Goal: Task Accomplishment & Management: Use online tool/utility

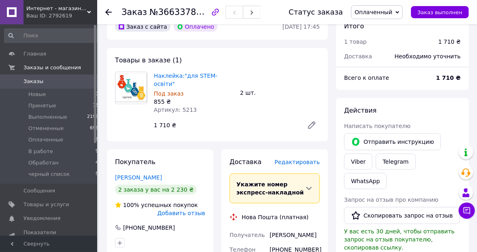
scroll to position [42, 0]
click at [33, 81] on span "Заказы" at bounding box center [33, 81] width 20 height 7
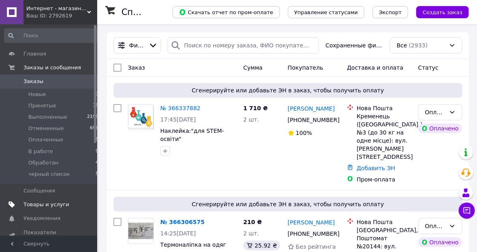
click at [42, 201] on span "Товары и услуги" at bounding box center [46, 204] width 46 height 7
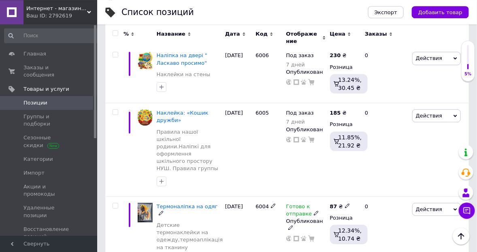
scroll to position [85, 0]
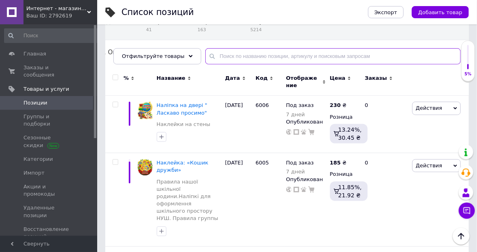
click at [233, 57] on input "text" at bounding box center [332, 56] width 255 height 16
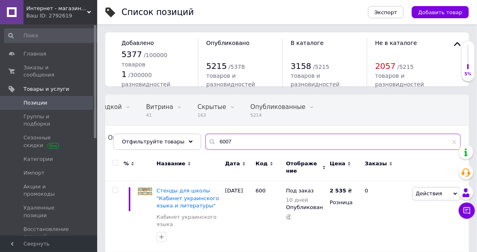
click at [228, 142] on input "6007" at bounding box center [332, 142] width 255 height 16
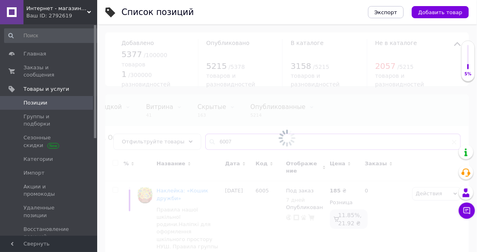
scroll to position [0, 57]
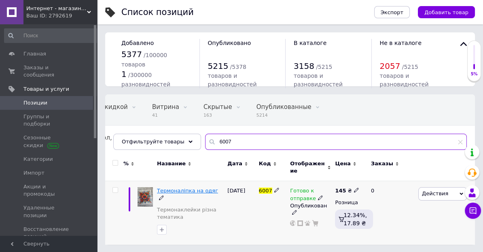
type input "6007"
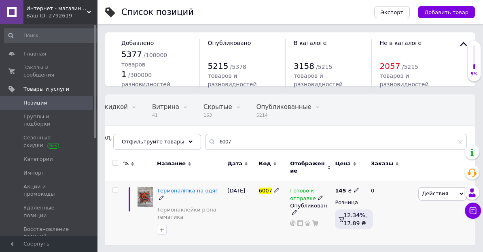
click at [176, 191] on span "Термоналіпка на одяг" at bounding box center [187, 190] width 61 height 6
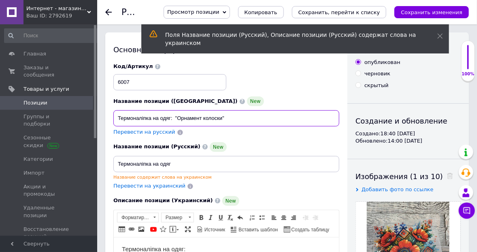
click at [224, 120] on input "Термоналіпка на одяг: "Орнамент колоски"" at bounding box center [226, 118] width 226 height 16
click at [227, 119] on input "Термоналіпка на одяг: "Орнамент колоски"" at bounding box center [226, 118] width 226 height 16
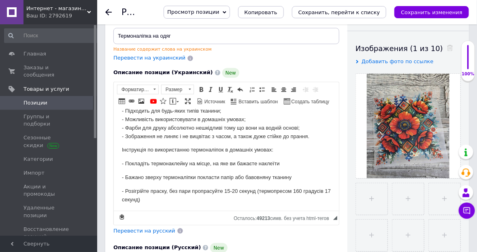
scroll to position [88, 0]
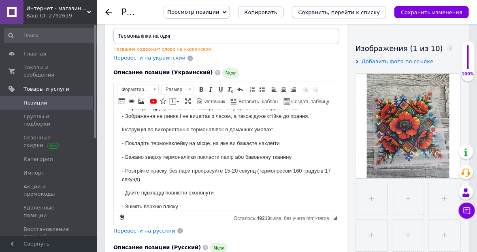
type input "Термоналіпка на одяг"
click at [358, 13] on icon "Сохранить, перейти к списку" at bounding box center [339, 12] width 82 height 6
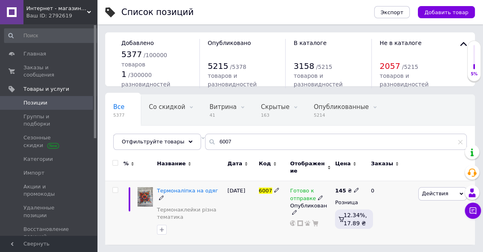
click at [460, 194] on icon at bounding box center [462, 194] width 4 height 4
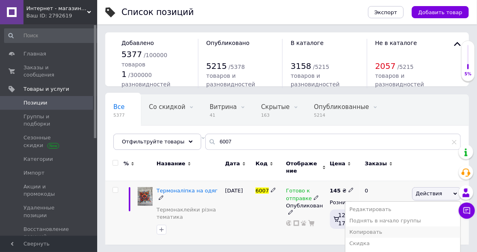
click at [387, 232] on li "Копировать" at bounding box center [402, 231] width 115 height 11
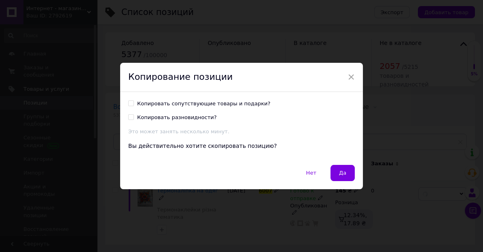
click at [129, 105] on input "Копировать сопутствующие товары и подарки?" at bounding box center [130, 102] width 5 height 5
checkbox input "true"
drag, startPoint x: 339, startPoint y: 173, endPoint x: 339, endPoint y: 159, distance: 13.8
click at [339, 173] on span "Да" at bounding box center [342, 173] width 7 height 6
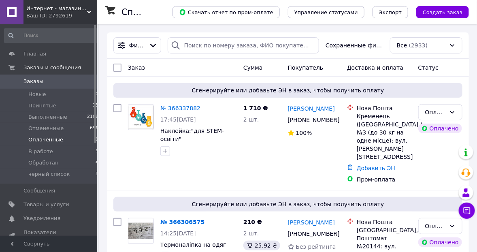
scroll to position [82, 0]
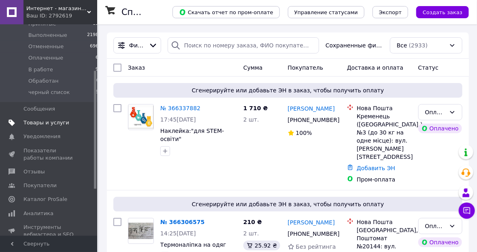
click at [13, 121] on use at bounding box center [11, 122] width 6 height 6
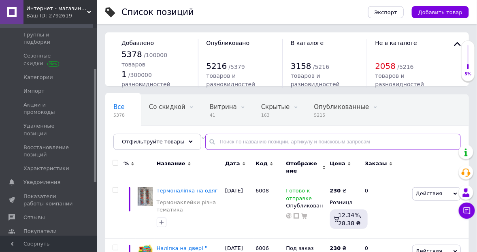
click at [232, 144] on input "text" at bounding box center [332, 142] width 255 height 16
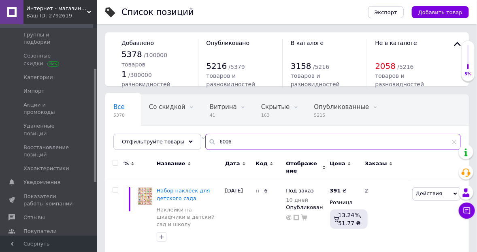
type input "6006"
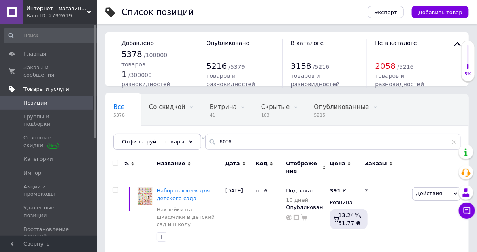
click at [11, 86] on use at bounding box center [11, 89] width 6 height 6
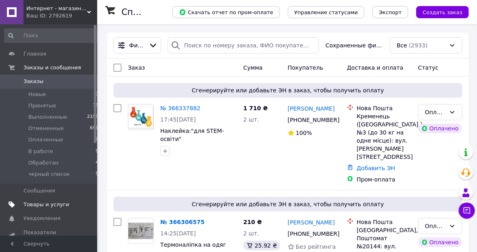
click at [14, 203] on icon at bounding box center [11, 204] width 6 height 6
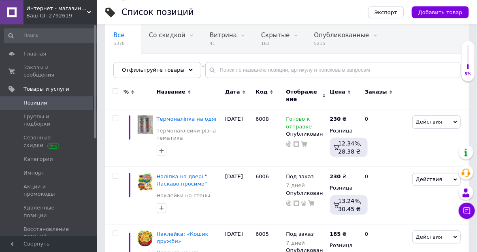
scroll to position [85, 0]
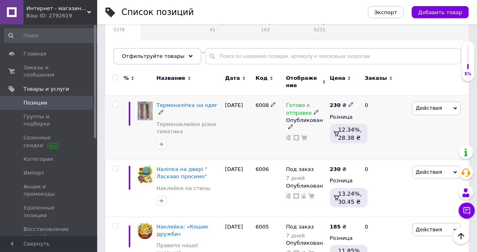
click at [456, 108] on icon at bounding box center [455, 108] width 4 height 4
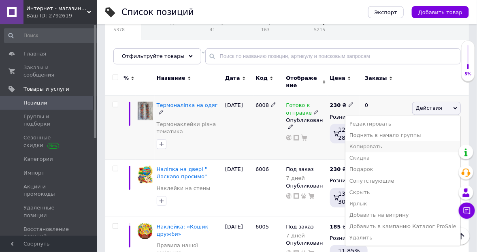
click at [381, 144] on li "Копировать" at bounding box center [402, 146] width 115 height 11
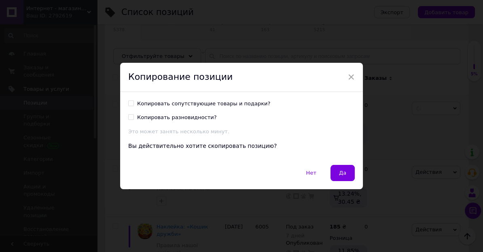
click at [128, 105] on input "Копировать сопутствующие товары и подарки?" at bounding box center [130, 102] width 5 height 5
checkbox input "true"
click at [344, 172] on button "Да" at bounding box center [343, 173] width 24 height 16
